Goal: Task Accomplishment & Management: Complete application form

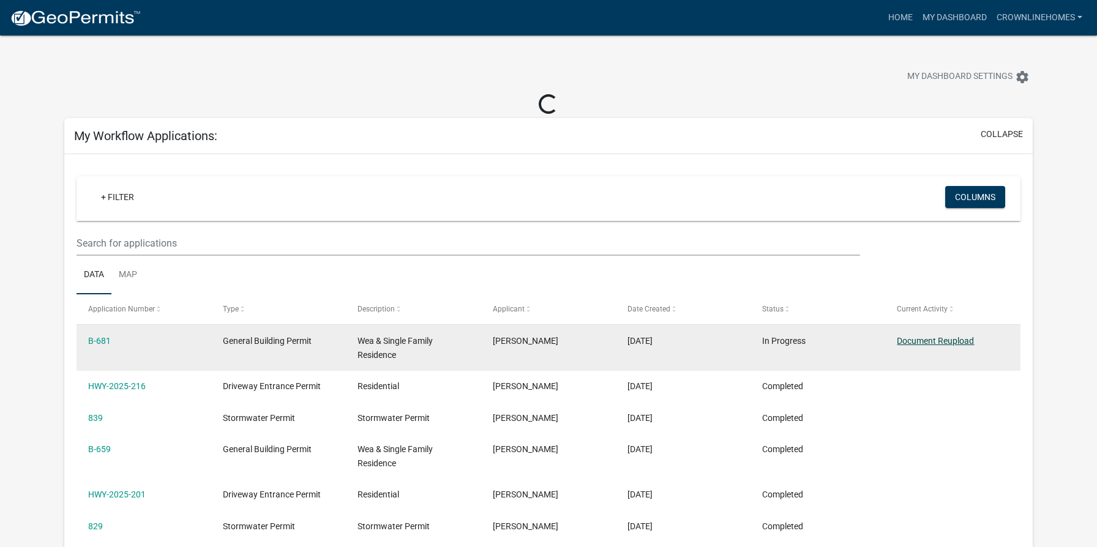
click at [952, 337] on link "Document Reupload" at bounding box center [935, 341] width 77 height 10
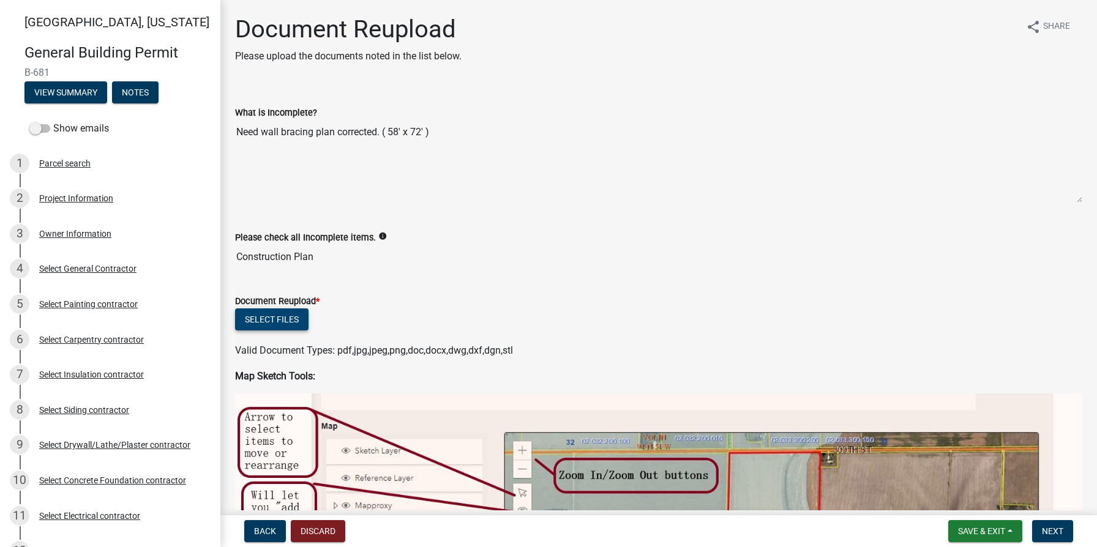
click at [277, 318] on button "Select files" at bounding box center [271, 320] width 73 height 22
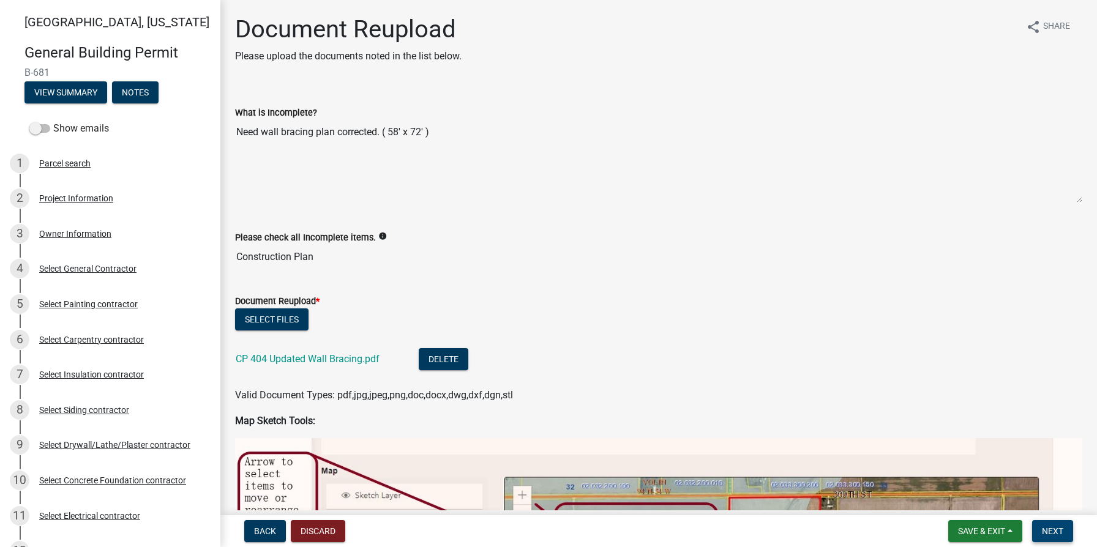
click at [1055, 529] on span "Next" at bounding box center [1052, 531] width 21 height 10
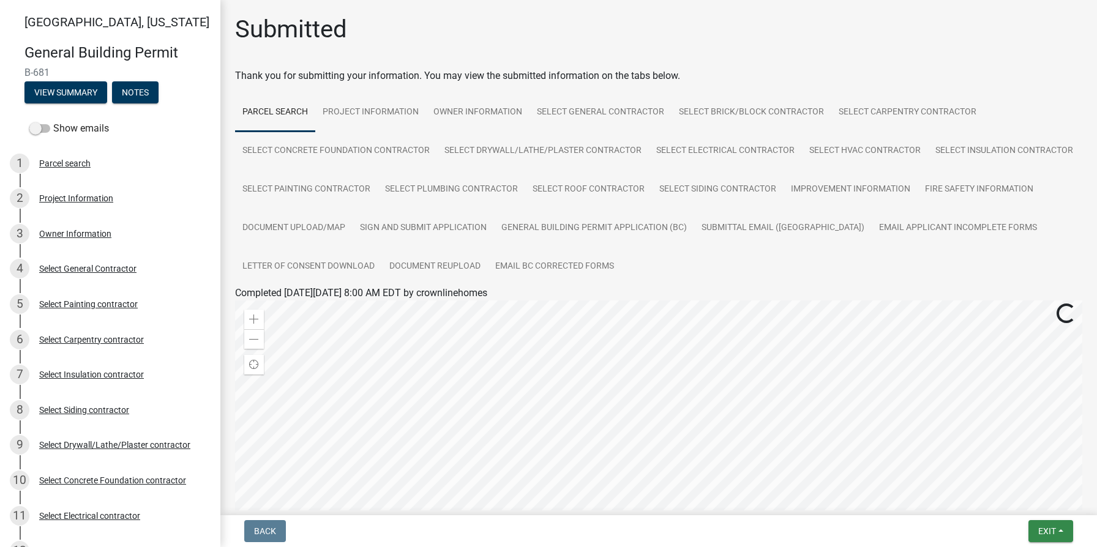
click at [1034, 531] on button "Exit" at bounding box center [1050, 531] width 45 height 22
click at [1012, 503] on button "Save & Exit" at bounding box center [1024, 499] width 98 height 29
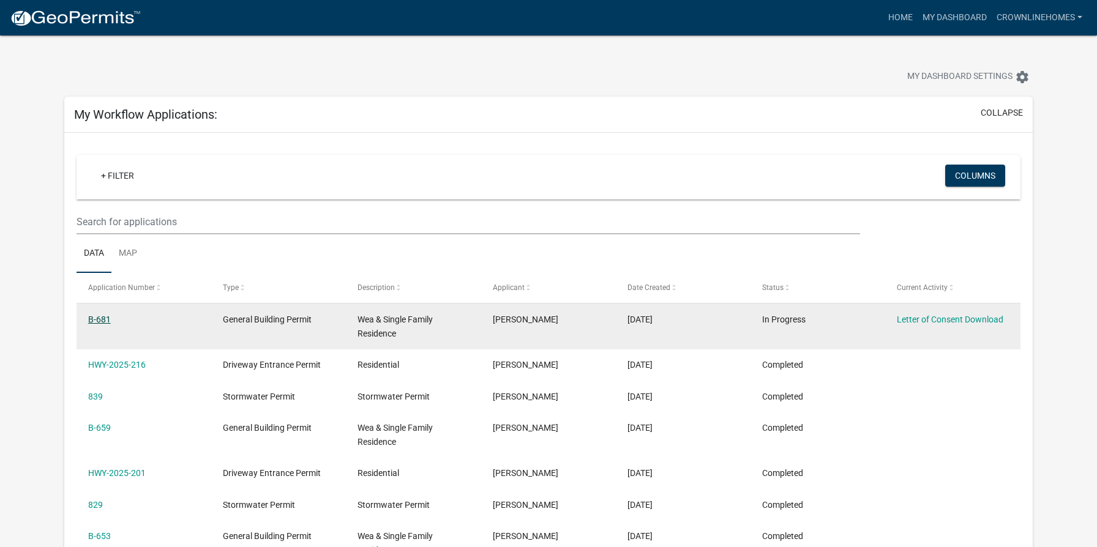
click at [107, 341] on datatable-body-cell "B-681" at bounding box center [144, 326] width 135 height 45
click at [102, 321] on link "B-681" at bounding box center [99, 320] width 23 height 10
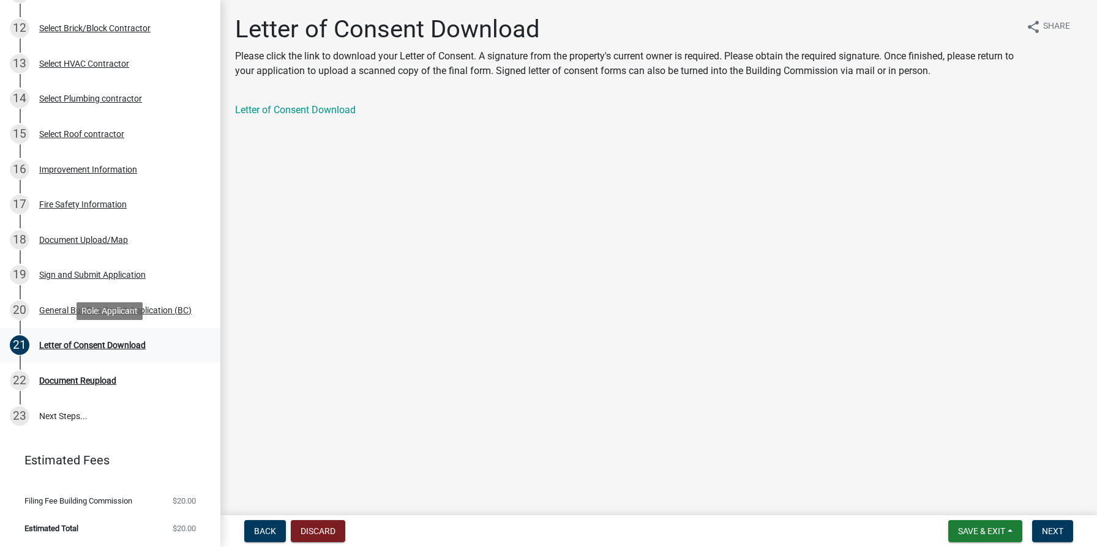
scroll to position [523, 0]
click at [103, 379] on div "Document Reupload" at bounding box center [77, 380] width 77 height 9
click at [74, 381] on div "Document Reupload" at bounding box center [77, 380] width 77 height 9
drag, startPoint x: 1059, startPoint y: 533, endPoint x: 985, endPoint y: 483, distance: 89.1
click at [1059, 533] on span "Next" at bounding box center [1052, 531] width 21 height 10
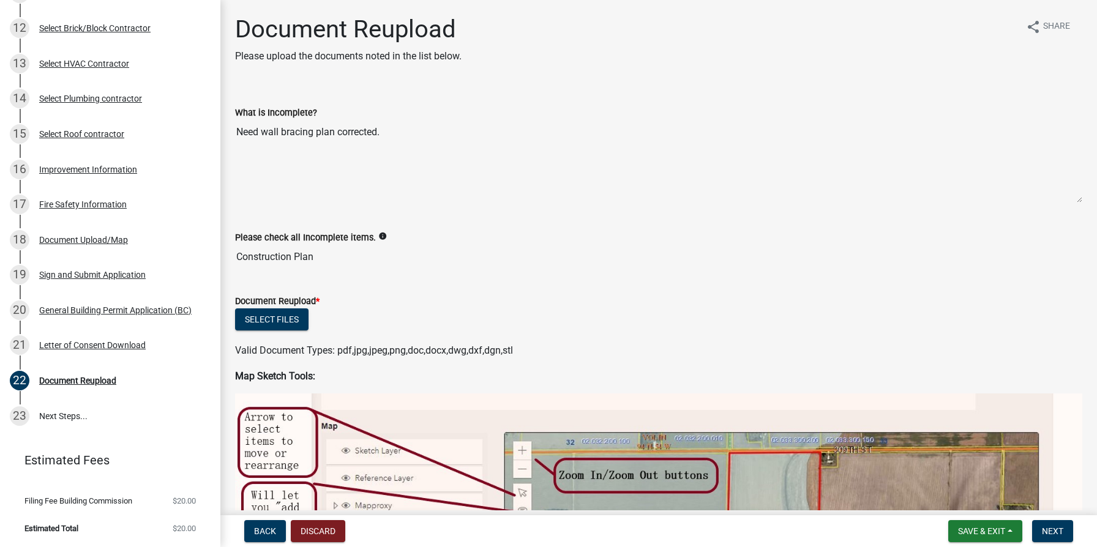
scroll to position [0, 0]
click at [301, 315] on button "Select files" at bounding box center [271, 320] width 73 height 22
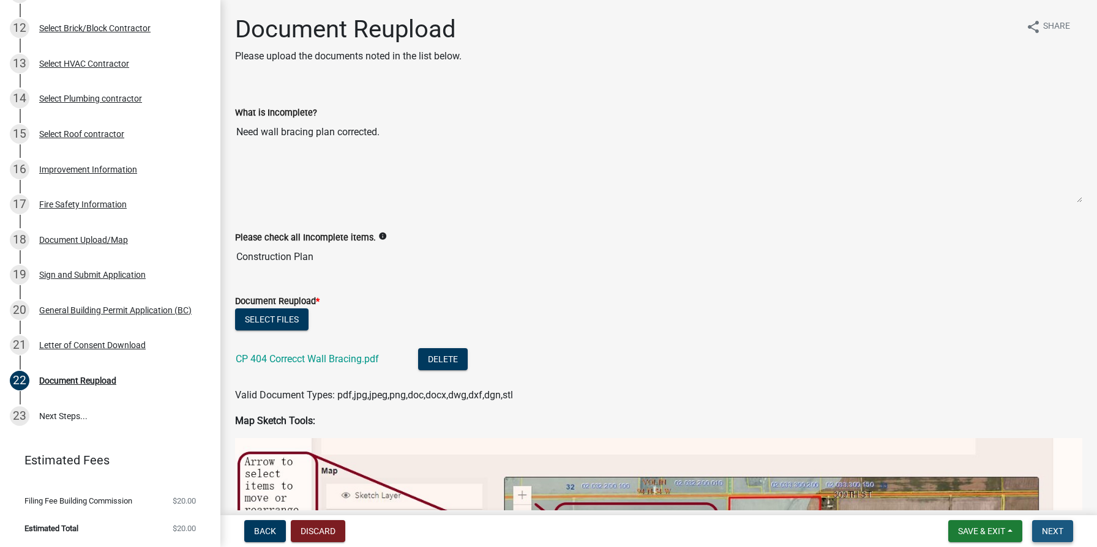
click at [1047, 532] on span "Next" at bounding box center [1052, 531] width 21 height 10
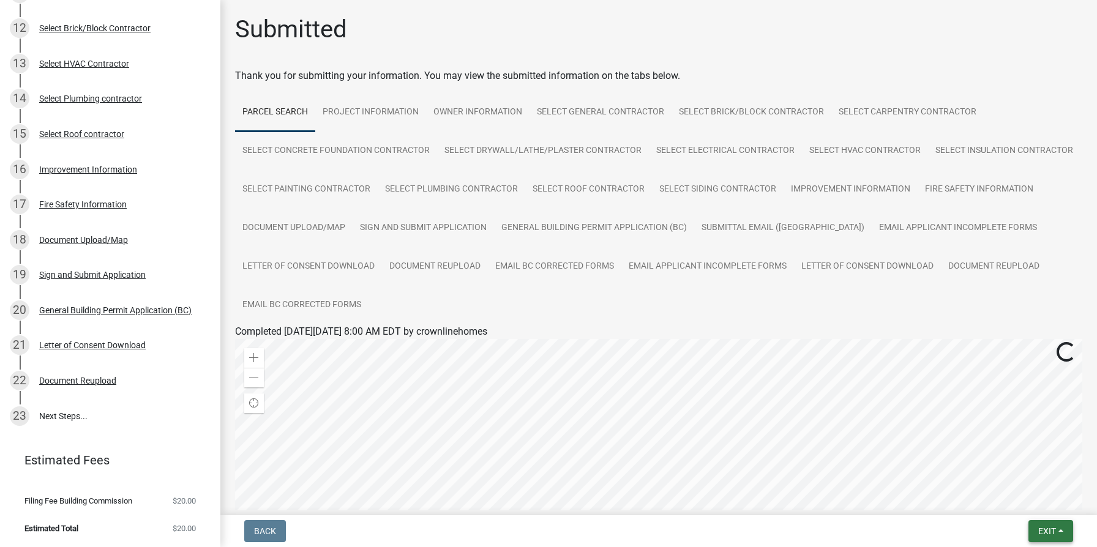
click at [1053, 537] on button "Exit" at bounding box center [1050, 531] width 45 height 22
drag, startPoint x: 1037, startPoint y: 506, endPoint x: 991, endPoint y: 476, distance: 54.8
click at [1037, 506] on button "Save & Exit" at bounding box center [1024, 499] width 98 height 29
